Goal: Use online tool/utility: Utilize a website feature to perform a specific function

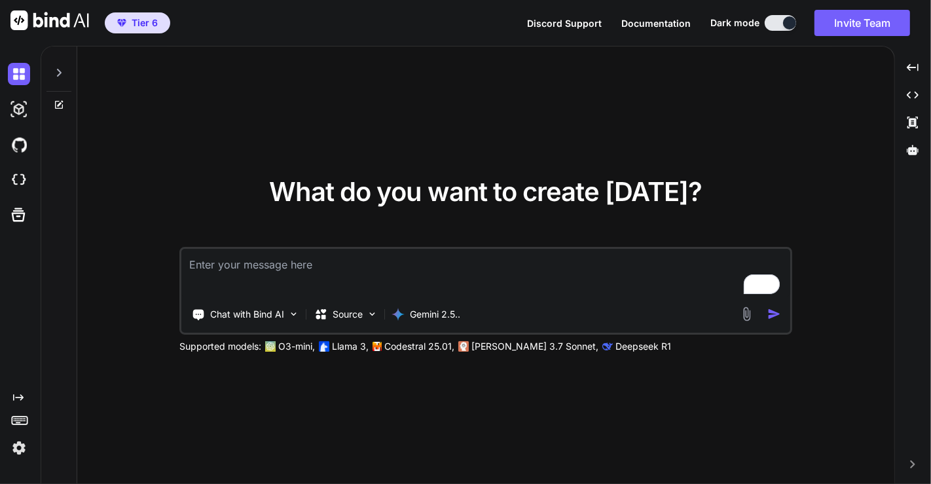
click at [21, 448] on img at bounding box center [19, 448] width 22 height 22
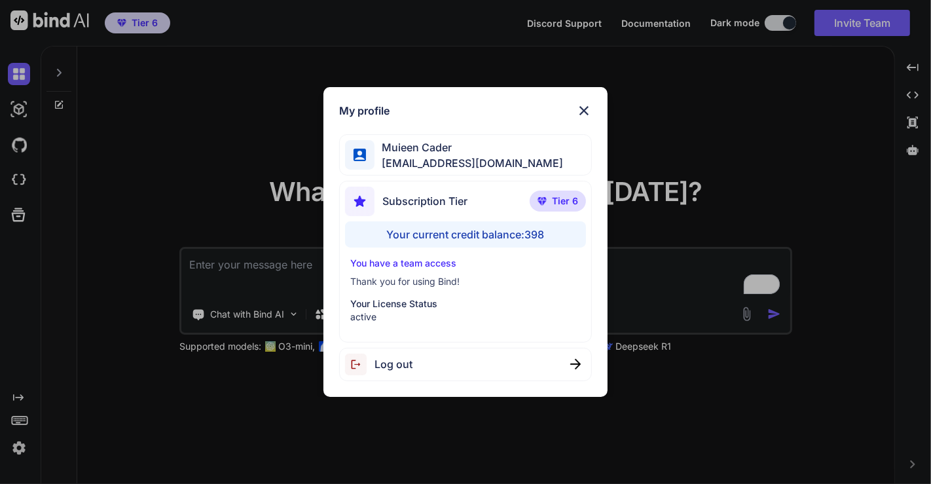
click at [242, 180] on div "My profile [PERSON_NAME] [EMAIL_ADDRESS][DOMAIN_NAME] Subscription Tier Tier 6 …" at bounding box center [465, 242] width 931 height 484
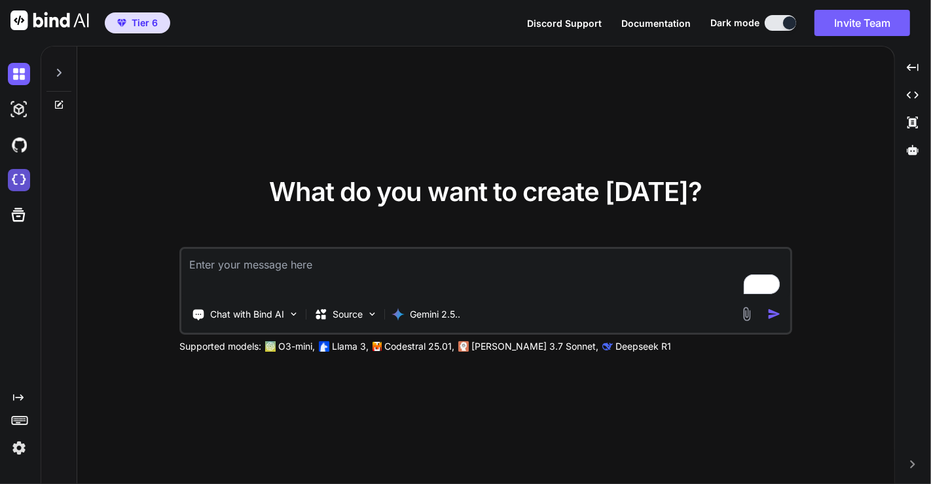
click at [24, 176] on img at bounding box center [19, 180] width 22 height 22
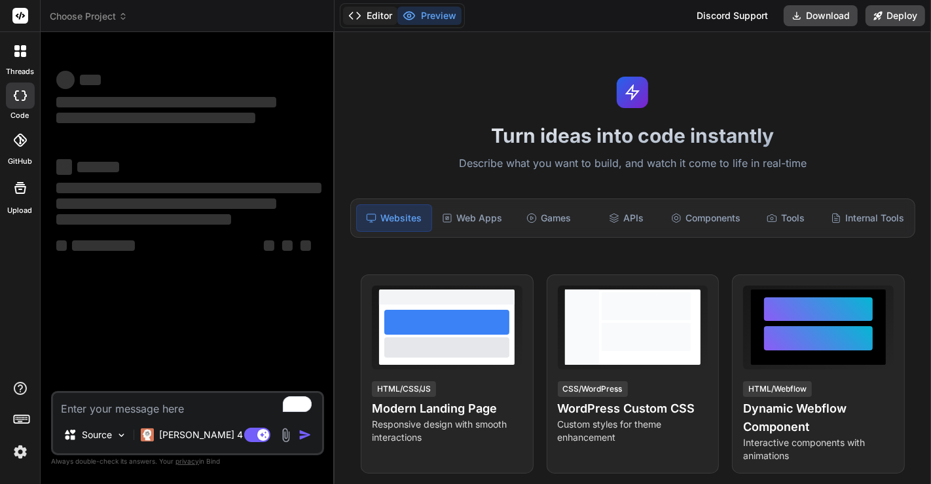
click at [381, 21] on button "Editor" at bounding box center [370, 16] width 54 height 18
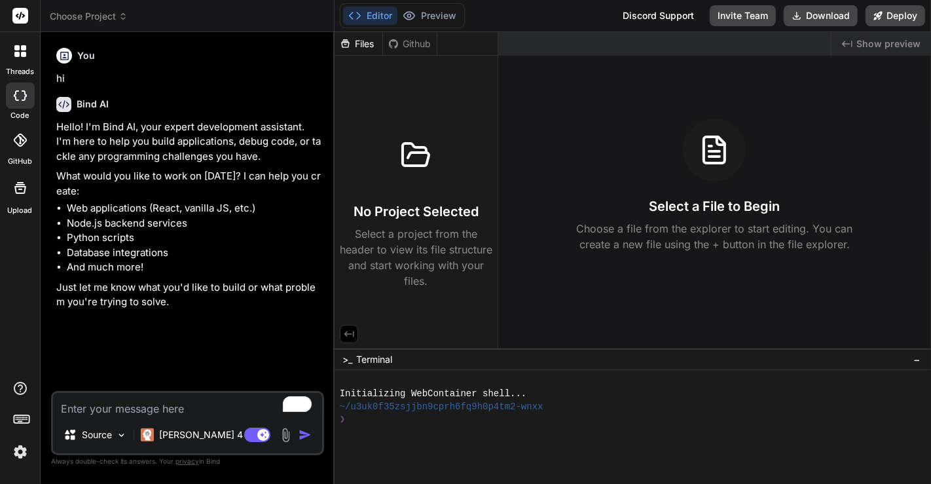
type textarea "x"
click at [584, 430] on div at bounding box center [626, 432] width 572 height 12
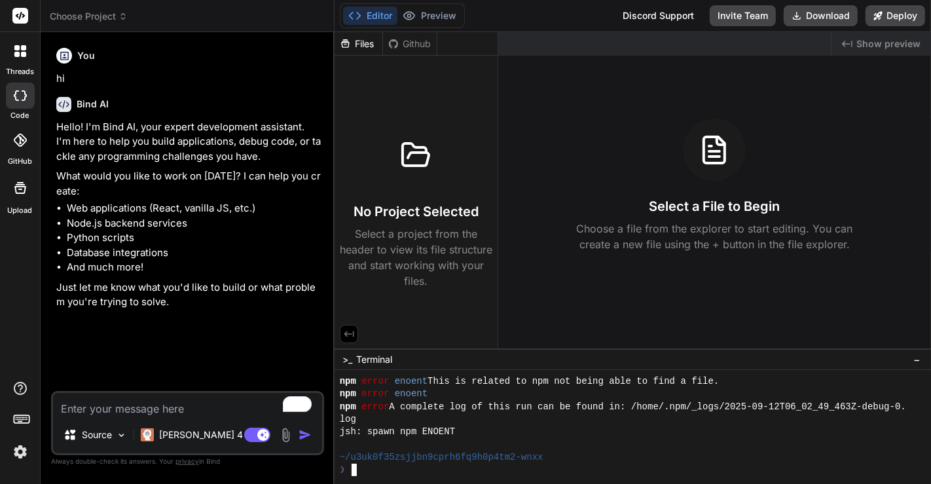
scroll to position [126, 0]
